Goal: Complete application form

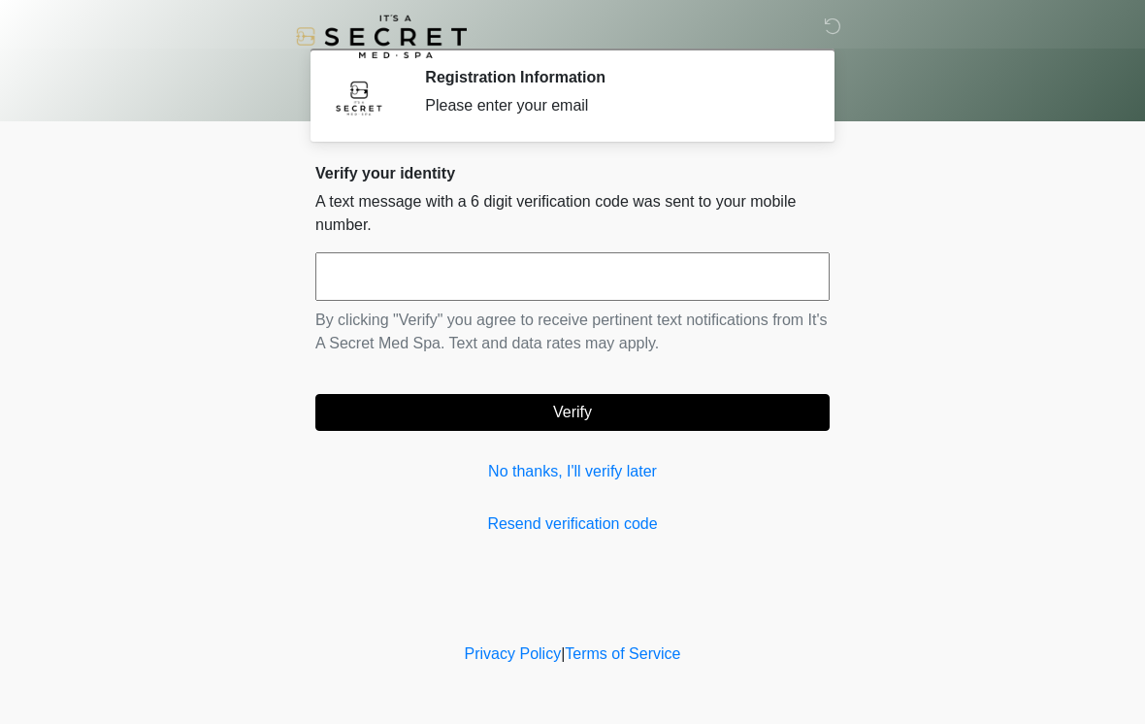
click at [699, 289] on input "text" at bounding box center [572, 276] width 514 height 48
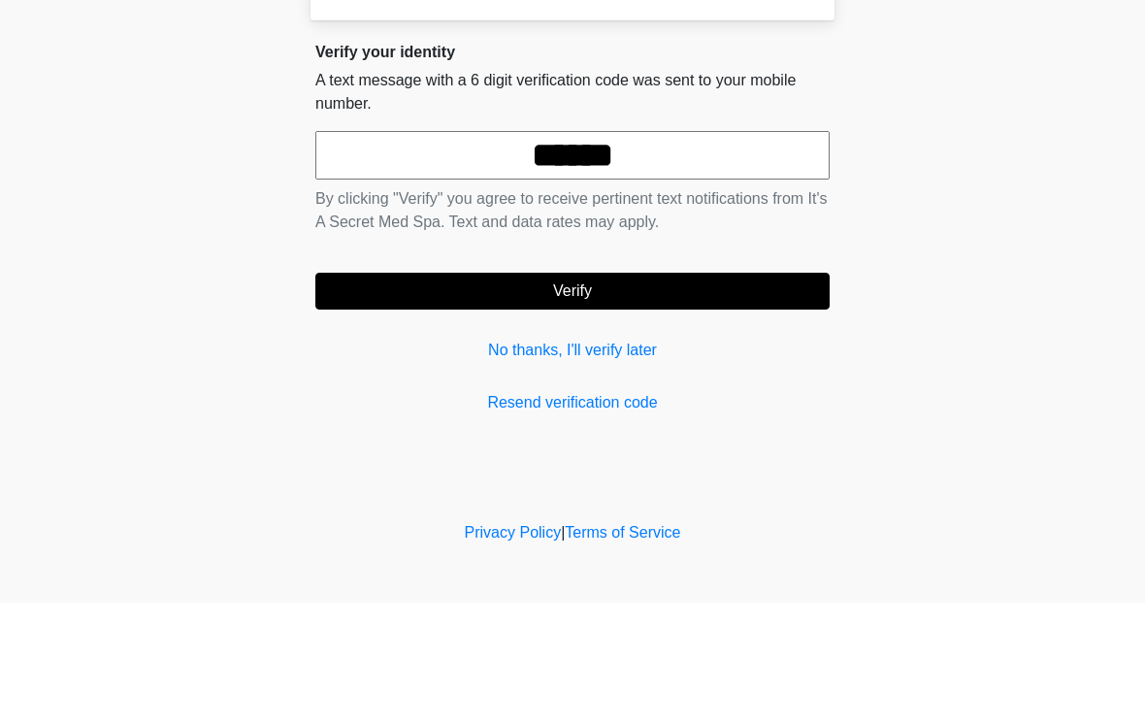
type input "******"
click at [721, 394] on button "Verify" at bounding box center [572, 412] width 514 height 37
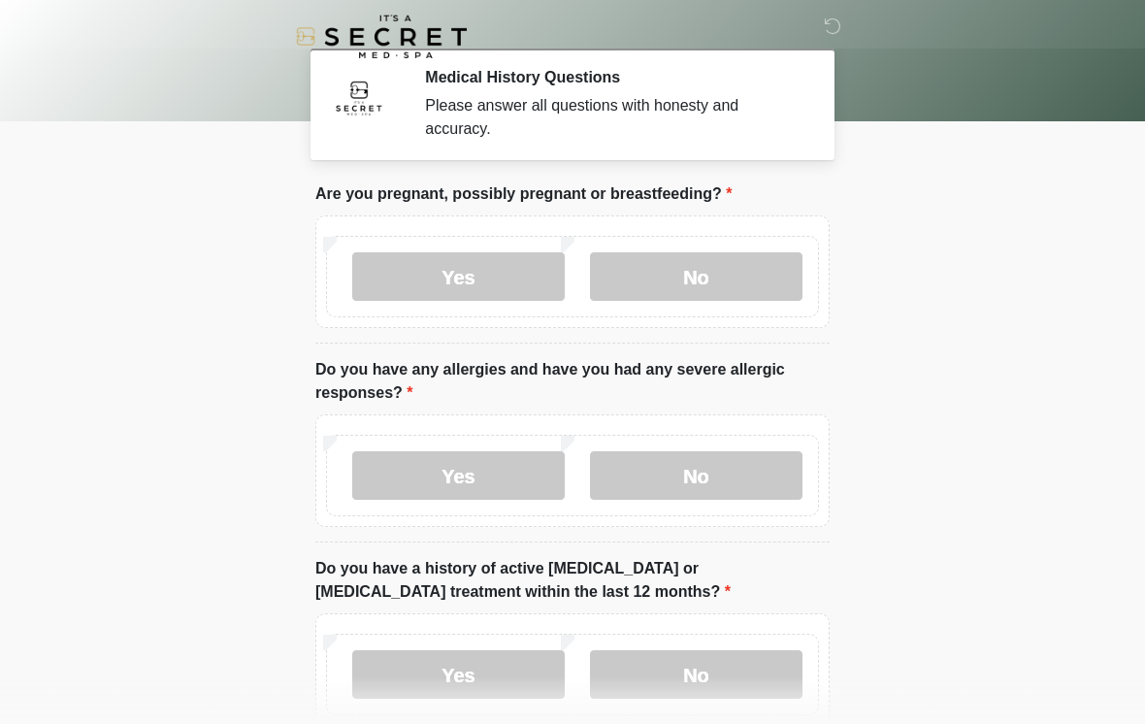
click at [694, 299] on label "No" at bounding box center [696, 276] width 212 height 48
click at [725, 499] on label "No" at bounding box center [696, 475] width 212 height 48
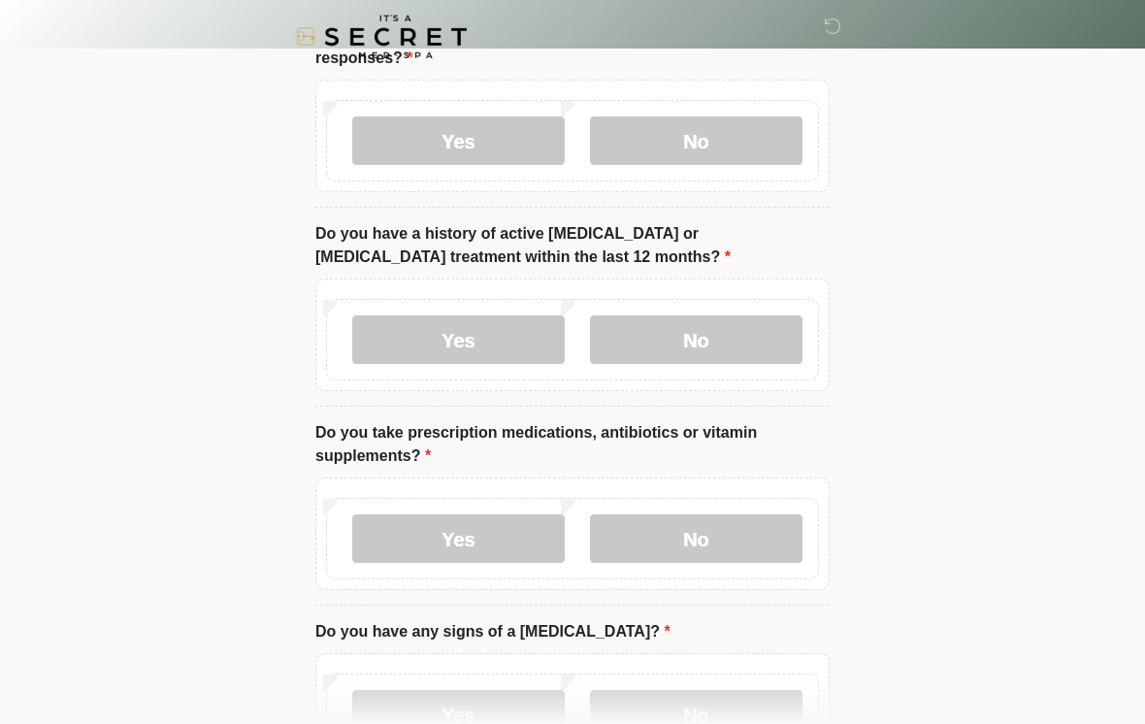
scroll to position [377, 0]
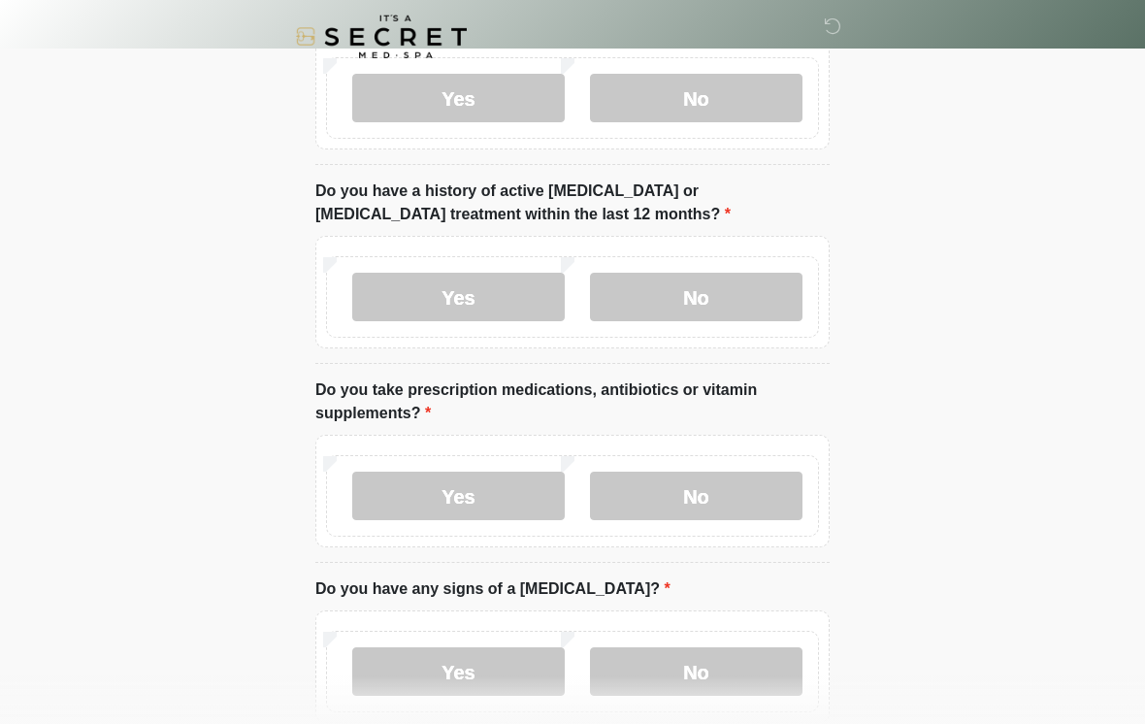
click at [759, 301] on label "No" at bounding box center [696, 297] width 212 height 48
click at [736, 502] on label "No" at bounding box center [696, 495] width 212 height 48
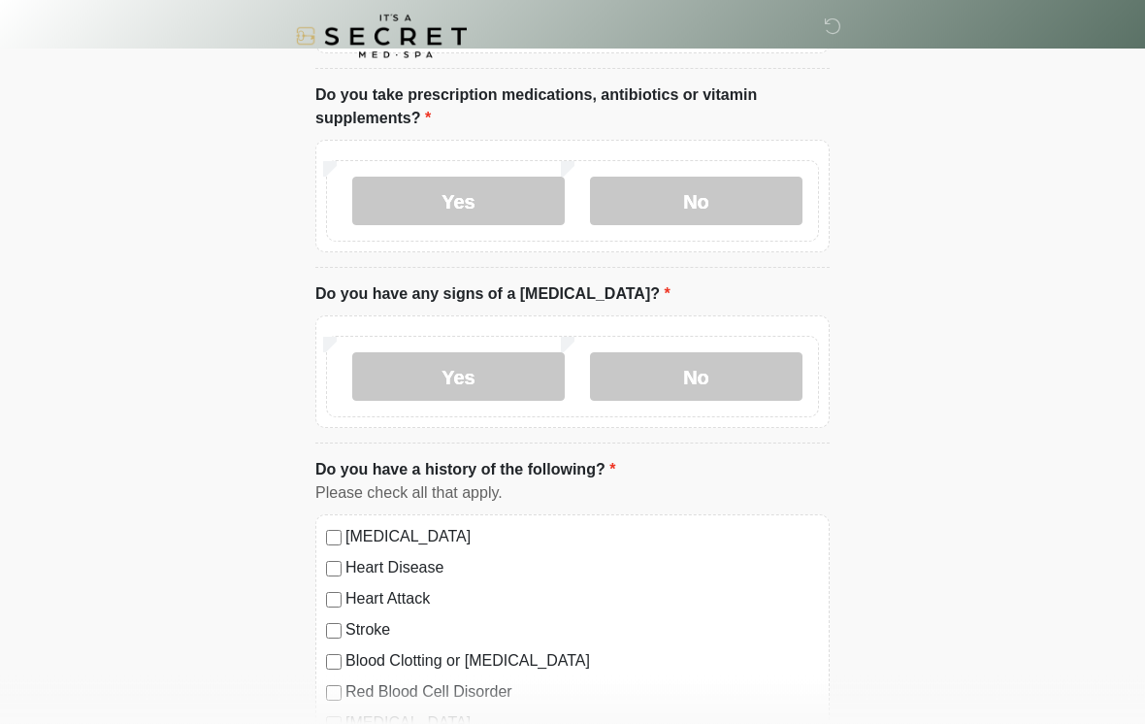
click at [730, 343] on div "Yes No" at bounding box center [572, 377] width 493 height 81
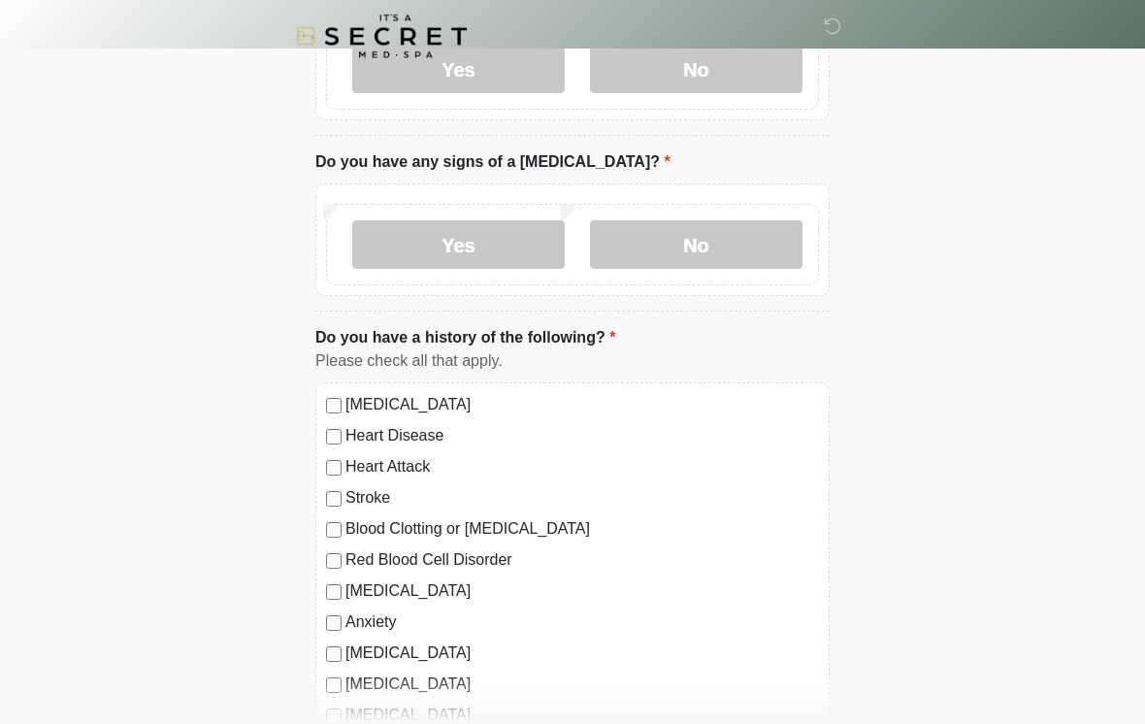
click at [751, 221] on label "No" at bounding box center [696, 245] width 212 height 48
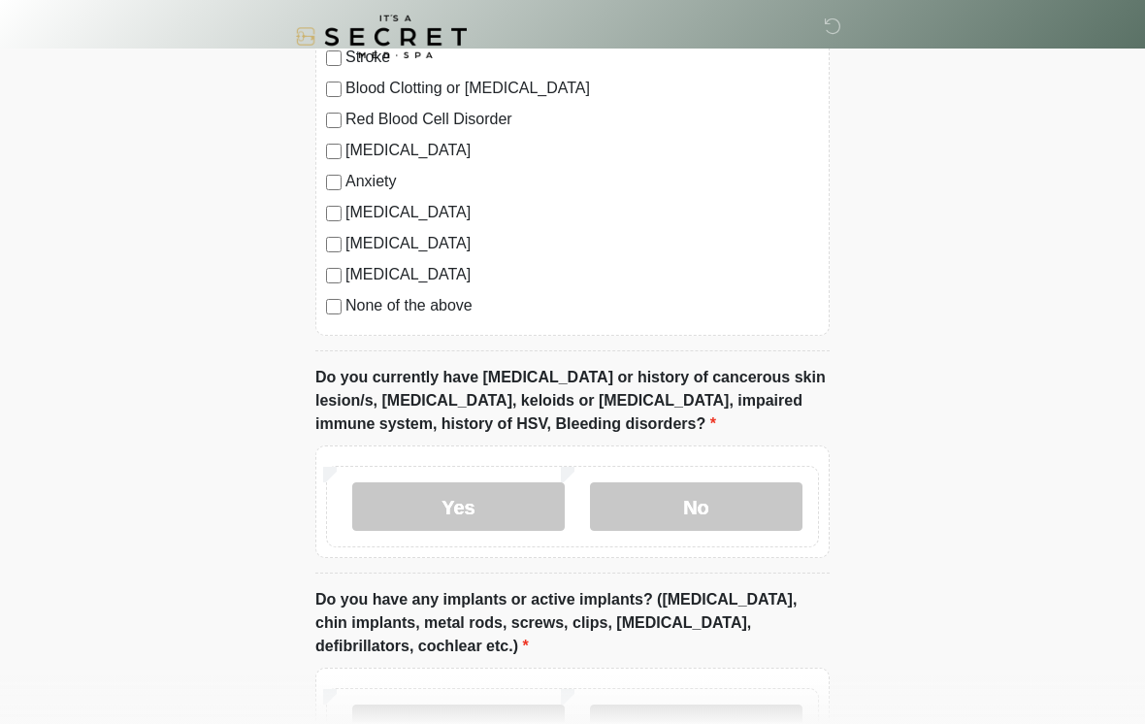
scroll to position [1286, 0]
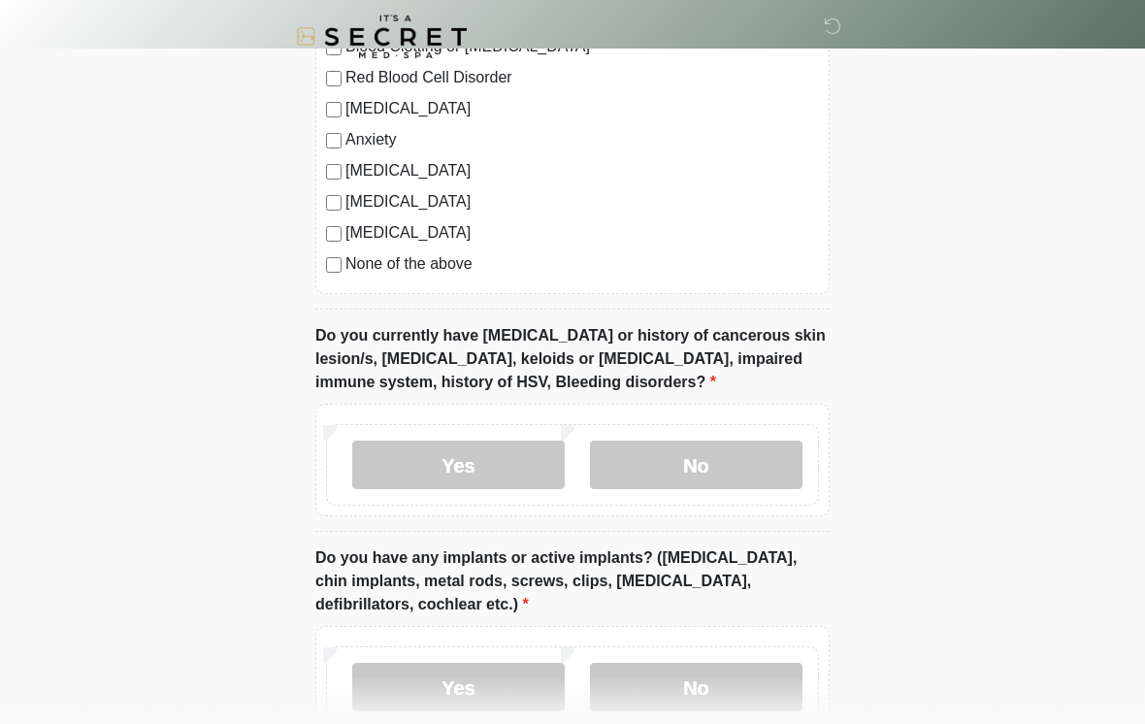
click at [775, 497] on div "Yes No" at bounding box center [572, 464] width 493 height 81
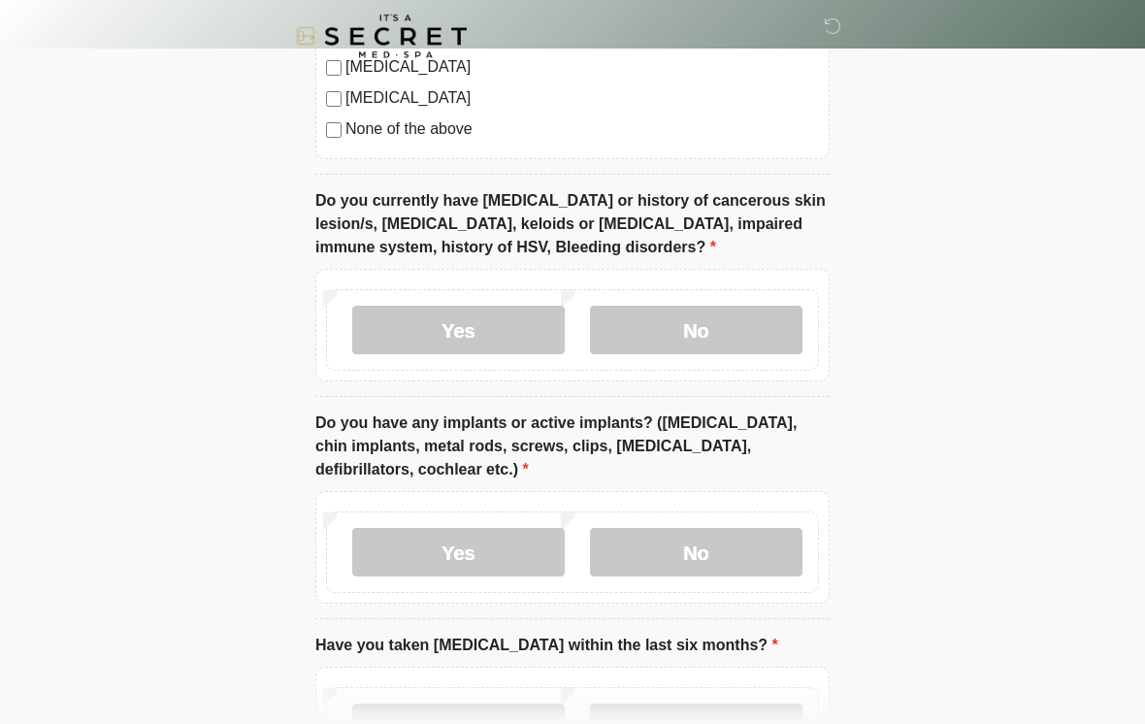
click at [764, 330] on label "No" at bounding box center [696, 331] width 212 height 48
click at [747, 550] on label "No" at bounding box center [696, 552] width 212 height 48
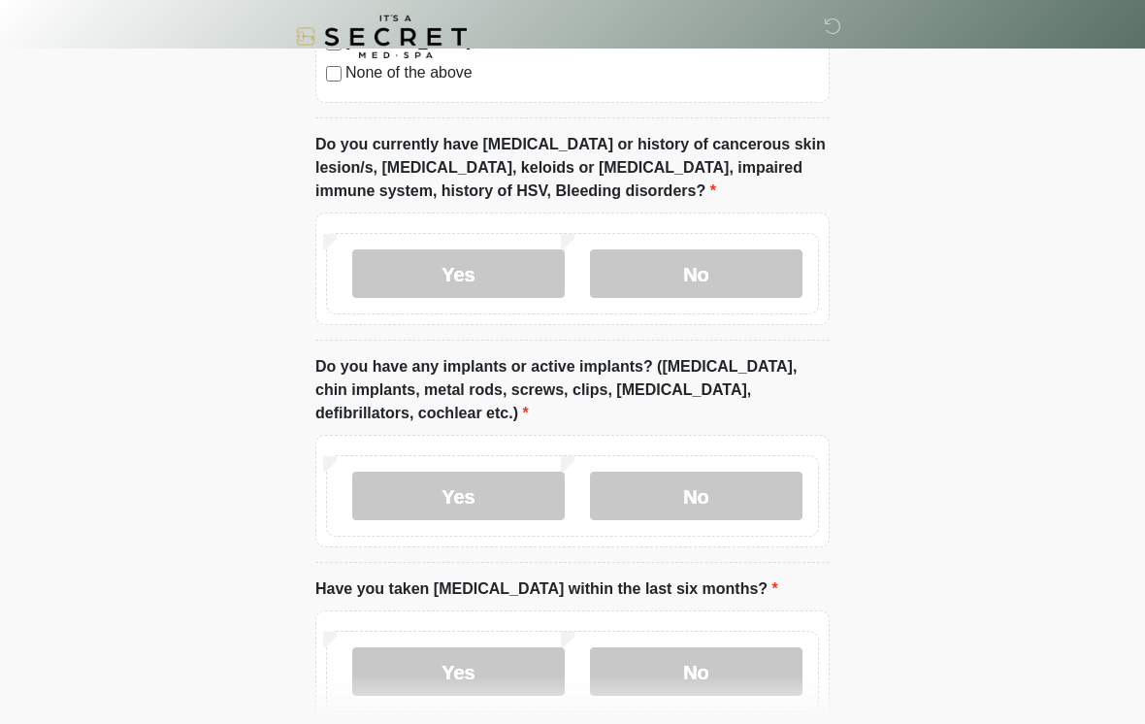
scroll to position [1615, 0]
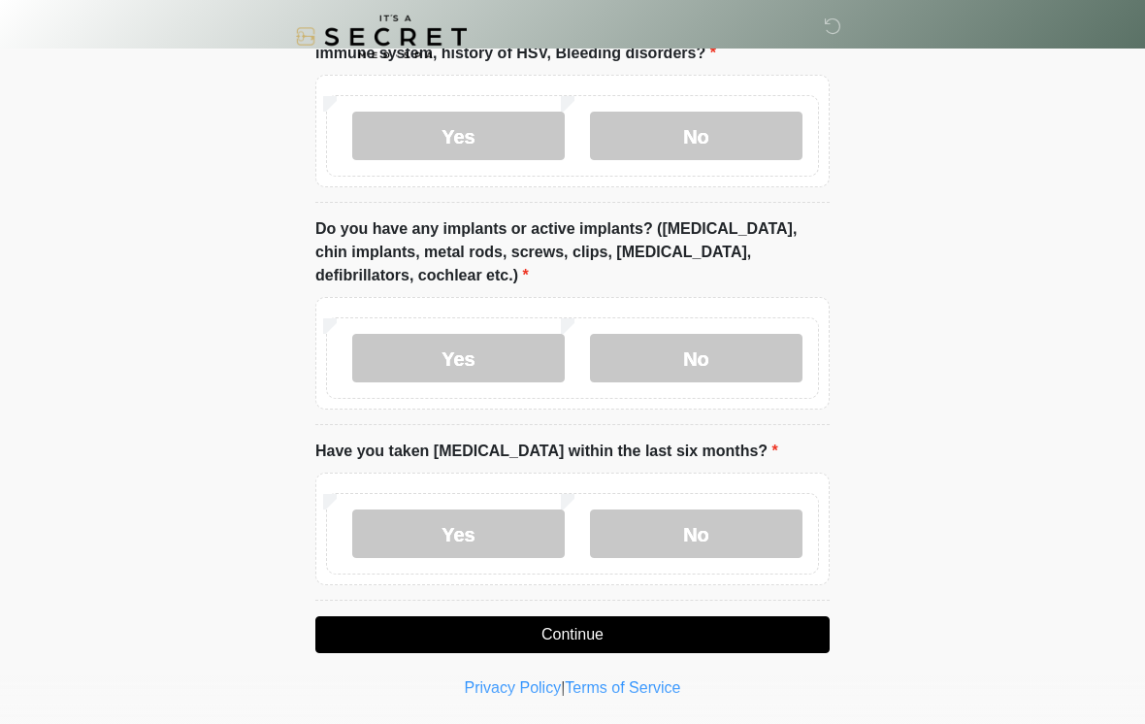
click at [726, 528] on label "No" at bounding box center [696, 533] width 212 height 48
click at [741, 625] on button "Continue" at bounding box center [572, 634] width 514 height 37
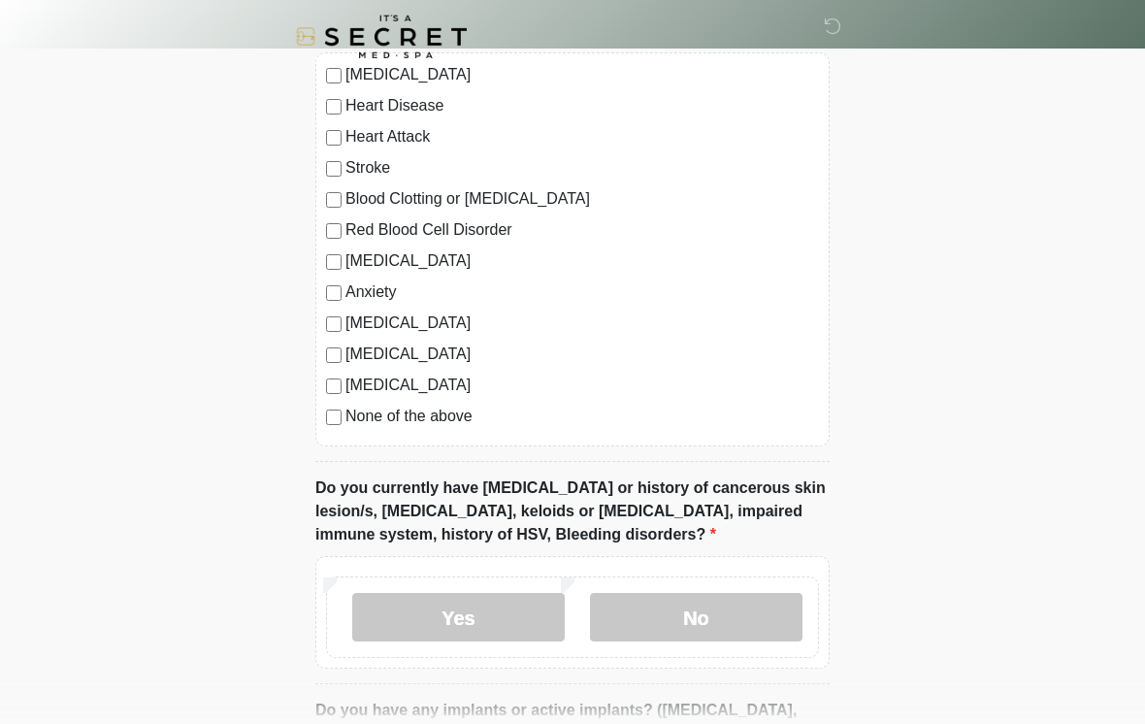
scroll to position [1147, 0]
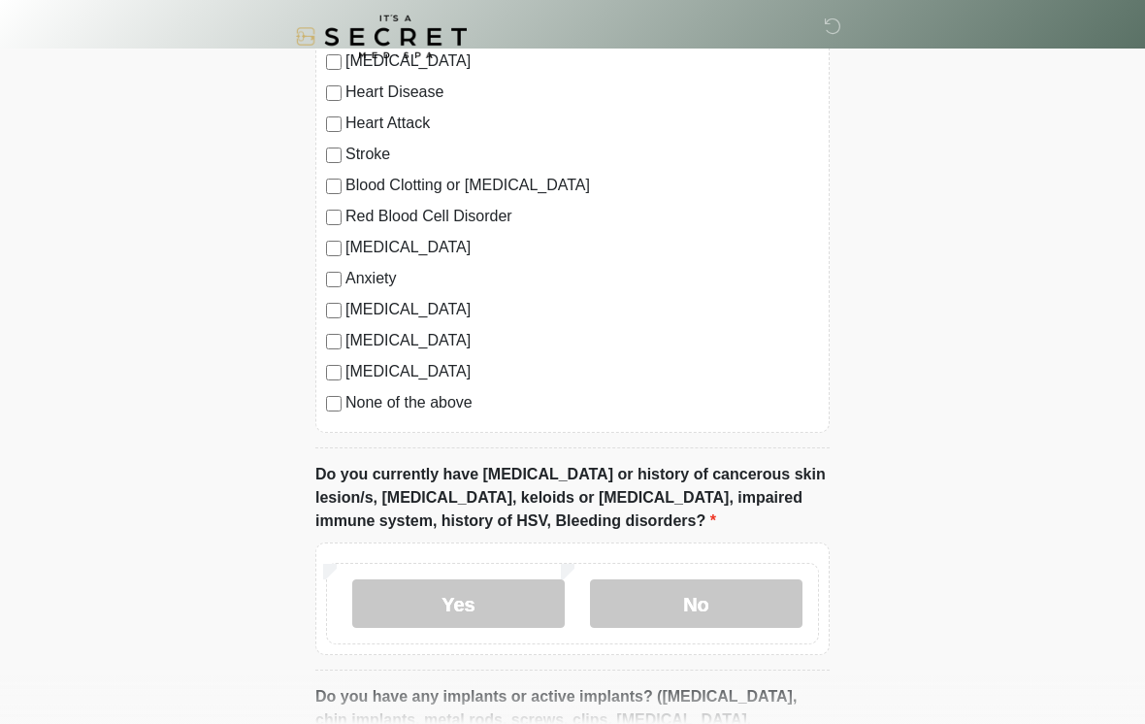
click at [401, 411] on label "None of the above" at bounding box center [581, 402] width 473 height 23
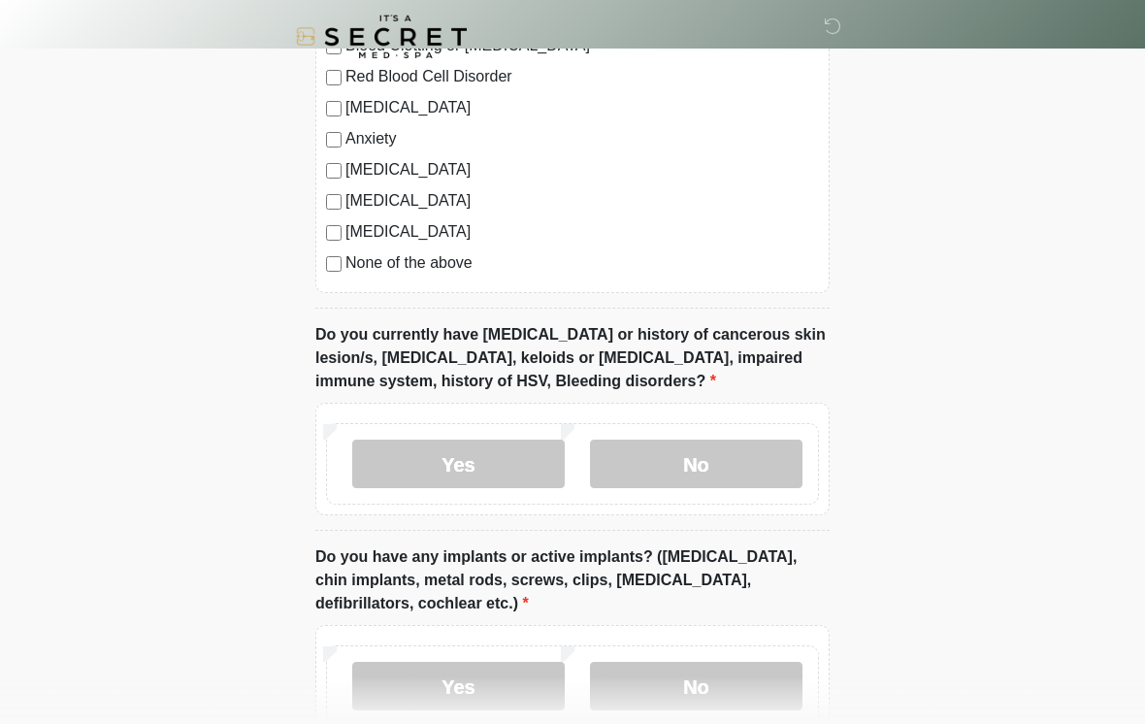
scroll to position [1615, 0]
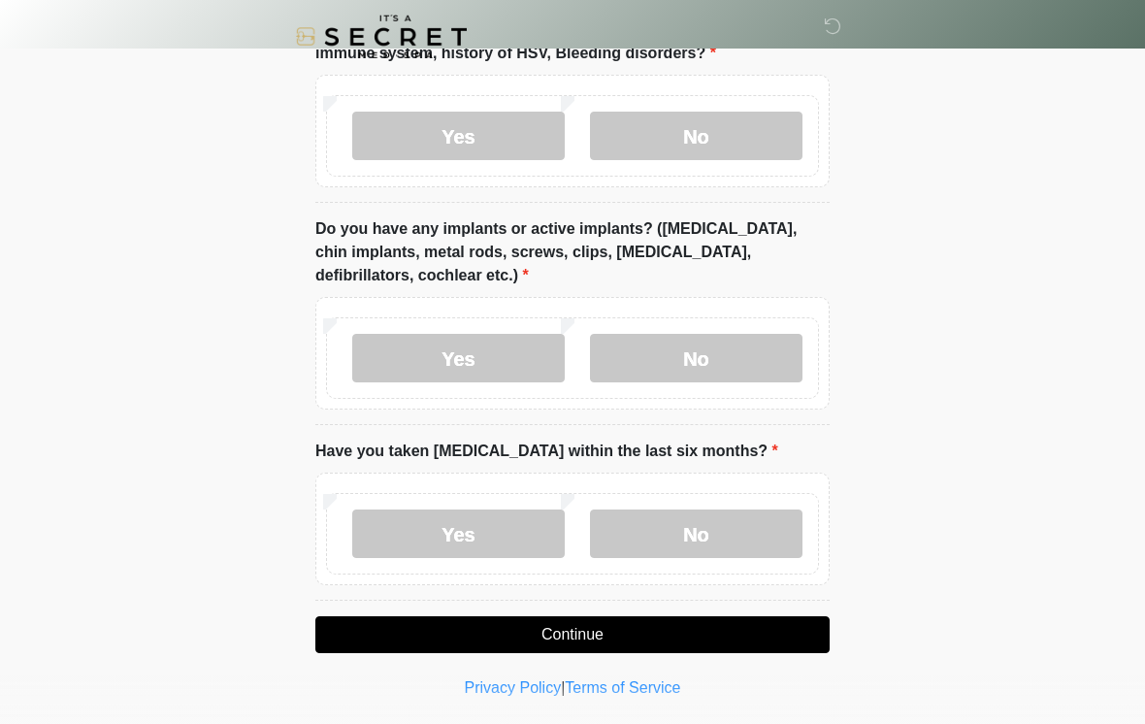
click at [661, 646] on button "Continue" at bounding box center [572, 634] width 514 height 37
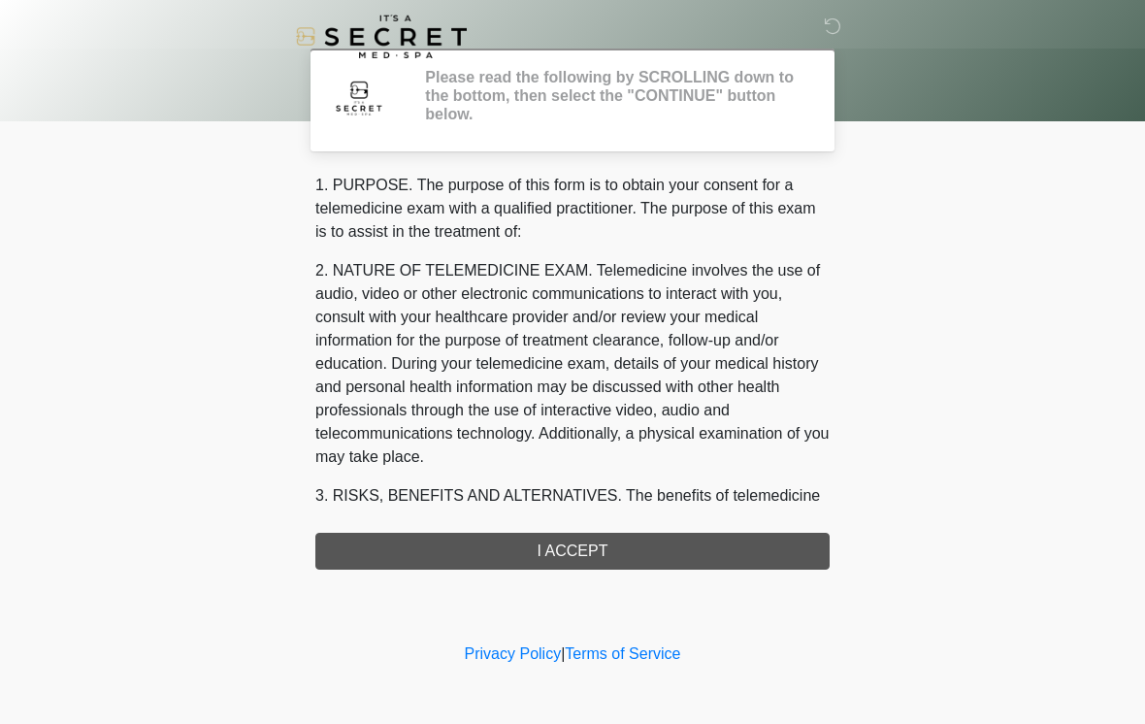
scroll to position [0, 0]
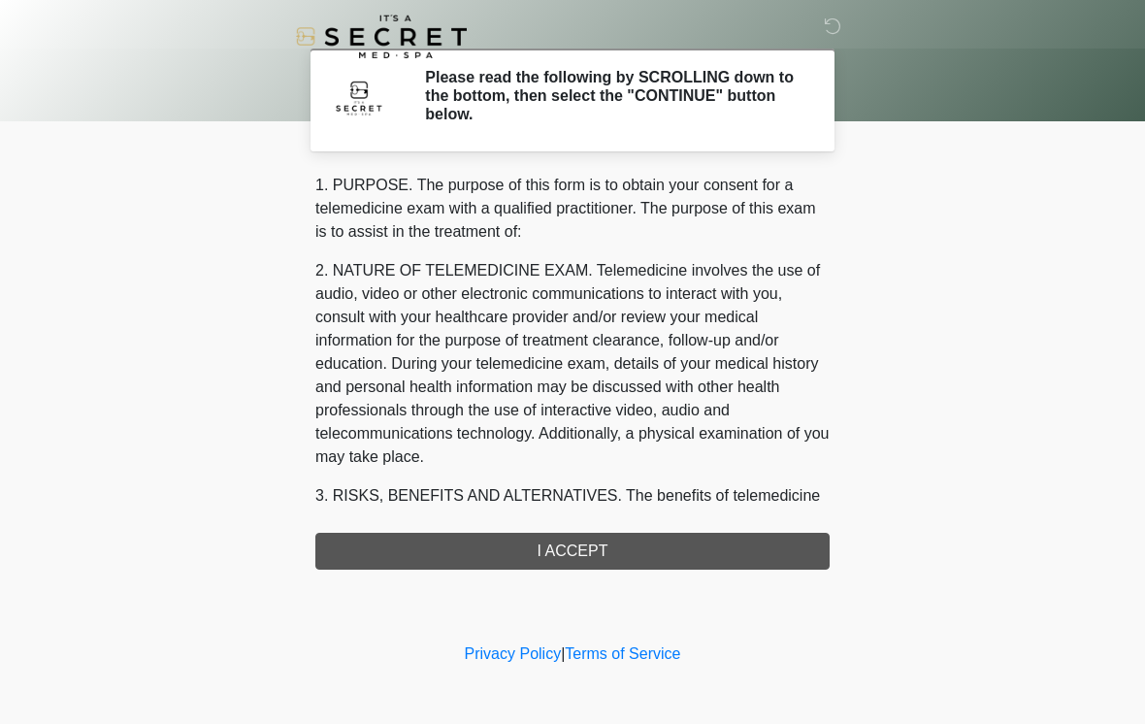
click at [688, 556] on div "1. PURPOSE. The purpose of this form is to obtain your consent for a telemedici…" at bounding box center [572, 372] width 514 height 396
click at [615, 544] on div "1. PURPOSE. The purpose of this form is to obtain your consent for a telemedici…" at bounding box center [572, 372] width 514 height 396
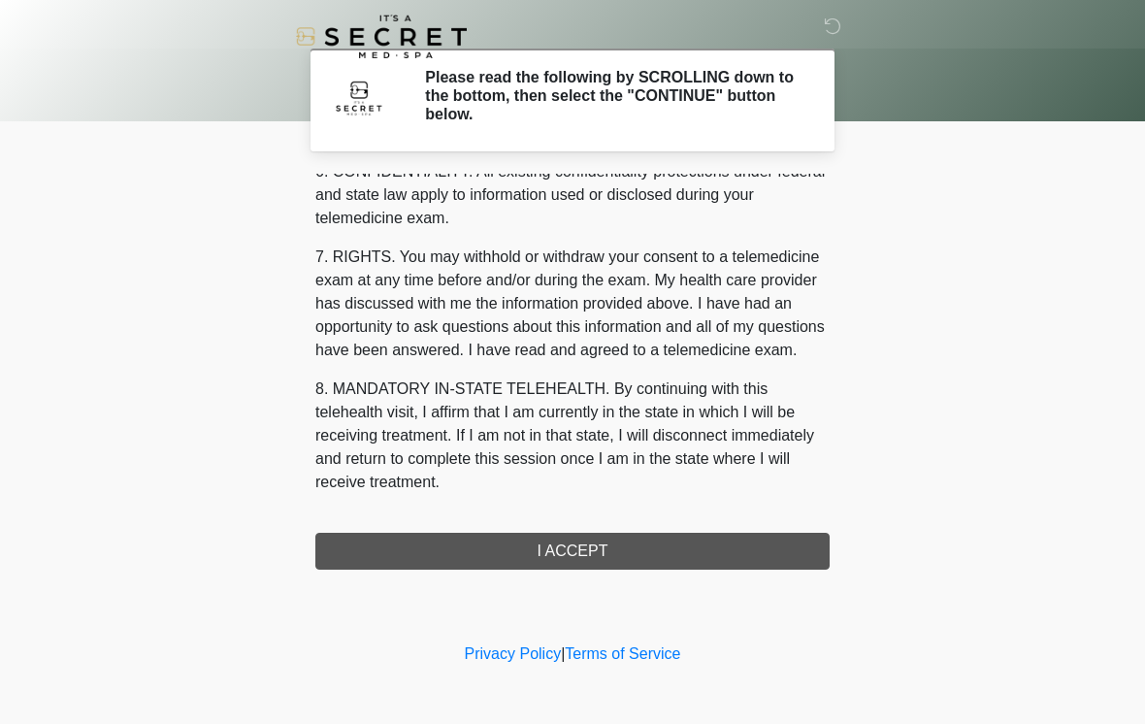
click at [595, 549] on button "I ACCEPT" at bounding box center [572, 551] width 514 height 37
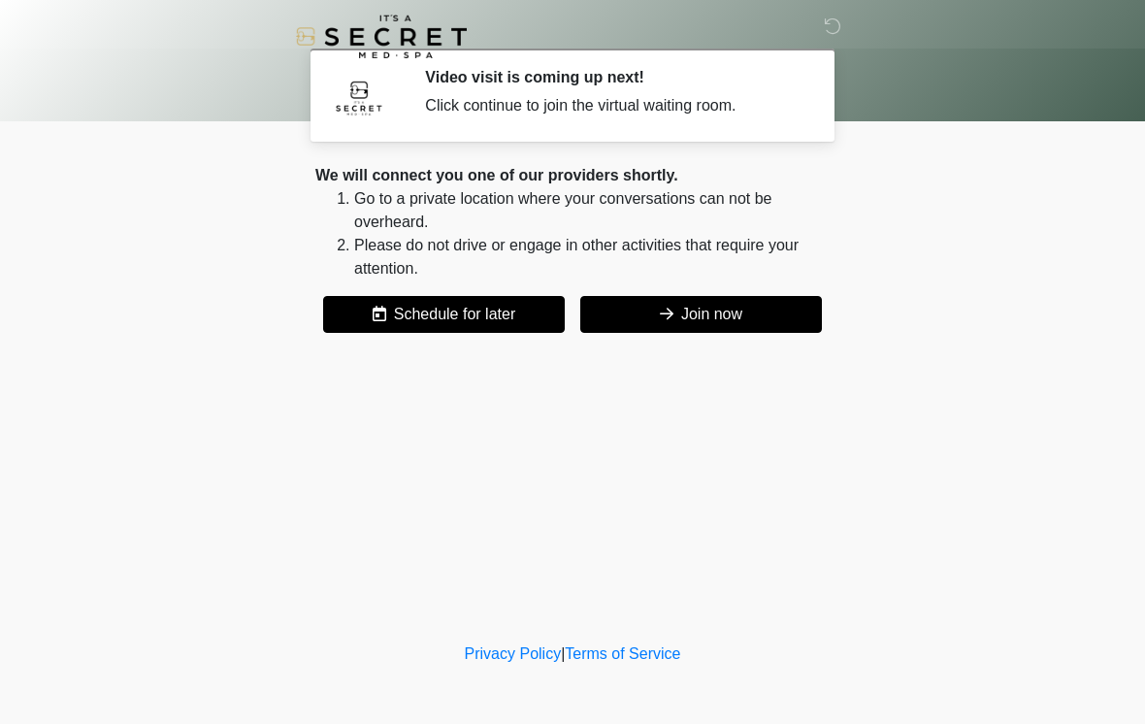
click at [706, 330] on button "Join now" at bounding box center [701, 314] width 242 height 37
